Goal: Transaction & Acquisition: Register for event/course

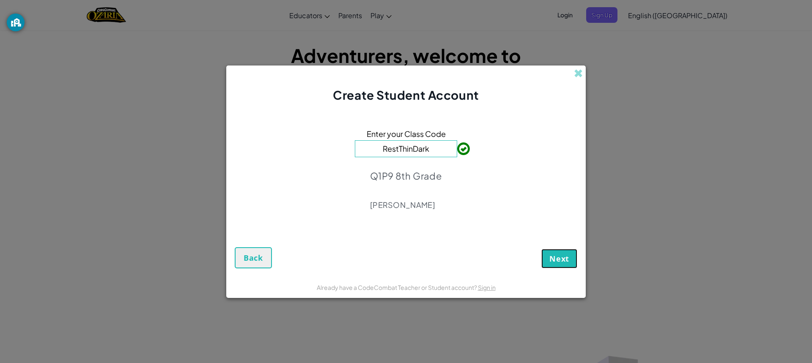
click at [574, 253] on button "Next" at bounding box center [560, 258] width 36 height 19
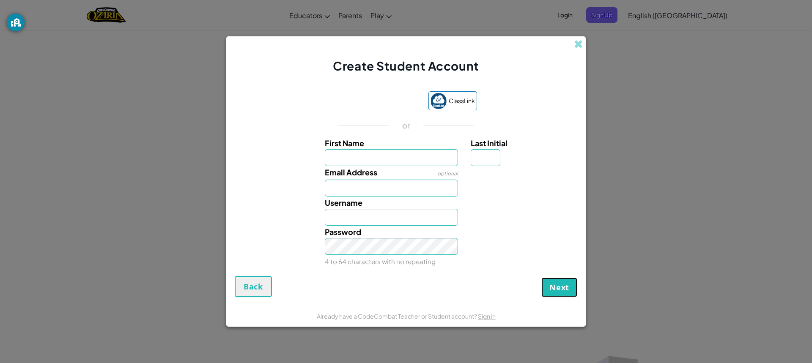
drag, startPoint x: 550, startPoint y: 286, endPoint x: 559, endPoint y: 285, distance: 9.0
click at [550, 285] on button "Next" at bounding box center [560, 287] width 36 height 19
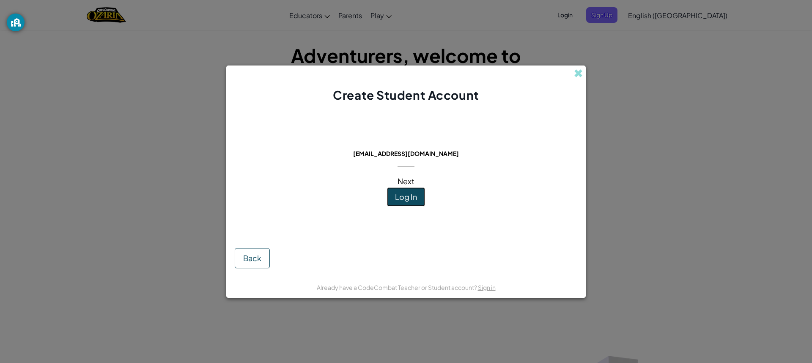
click at [409, 203] on button "Log In" at bounding box center [406, 196] width 38 height 19
